Goal: Navigation & Orientation: Go to known website

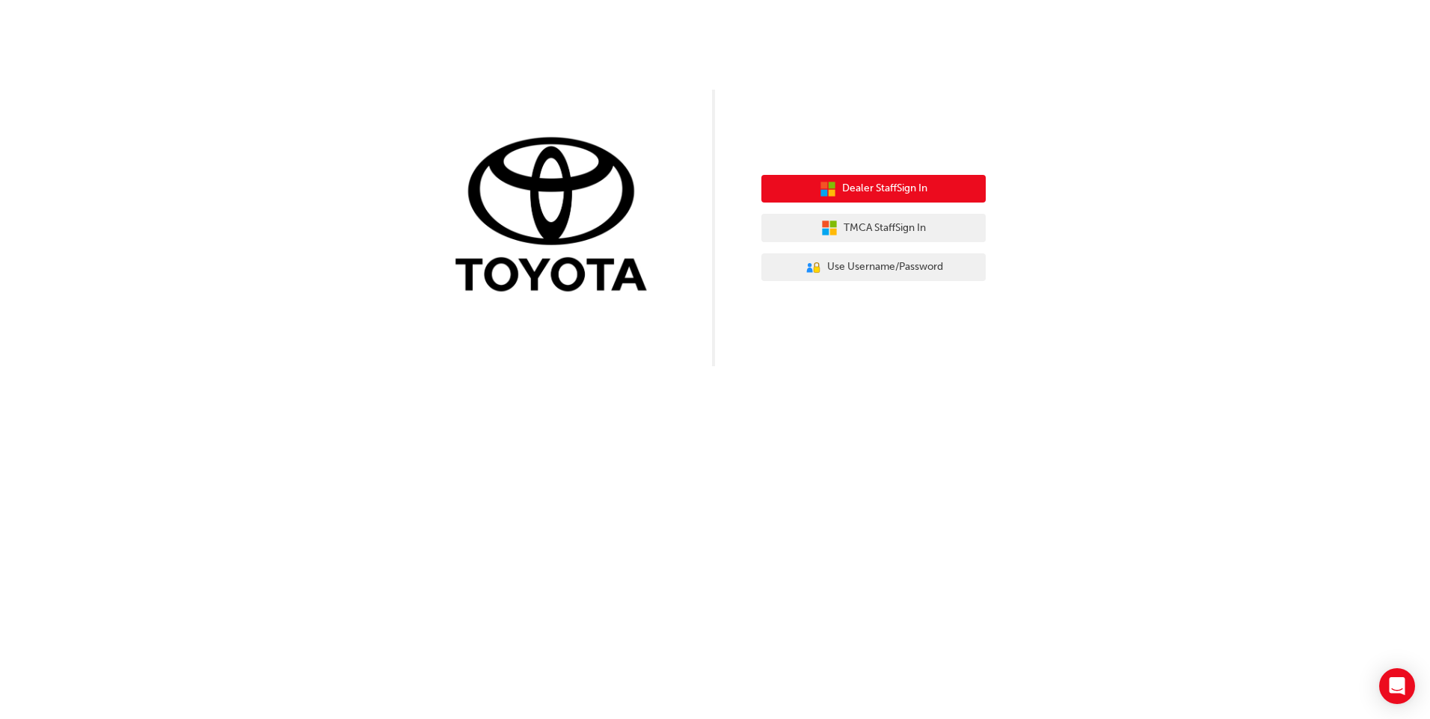
click at [908, 186] on span "Dealer Staff Sign In" at bounding box center [884, 188] width 85 height 17
